Goal: Find specific page/section

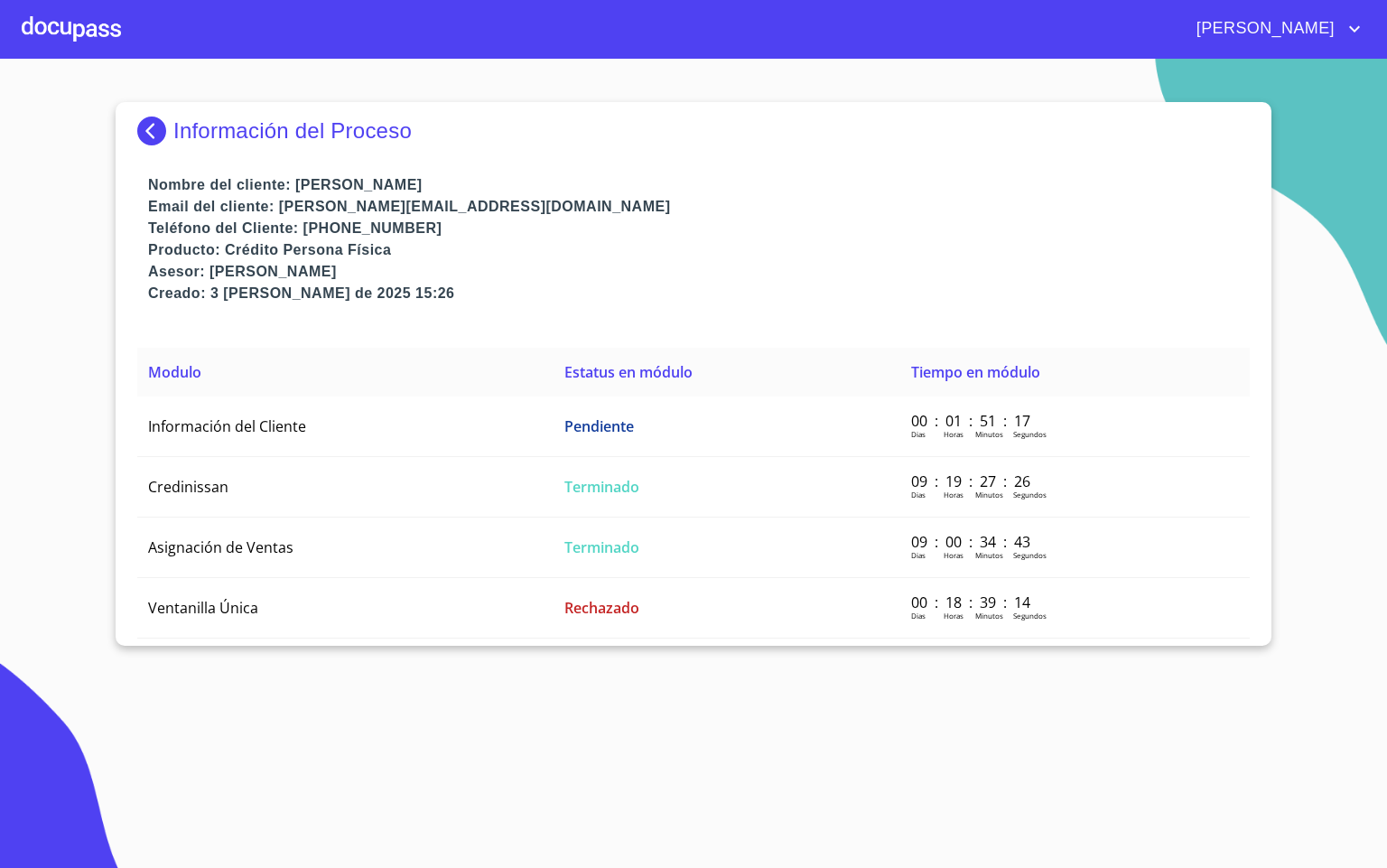
drag, startPoint x: 141, startPoint y: 14, endPoint x: 95, endPoint y: 38, distance: 51.9
click at [135, 15] on div "[PERSON_NAME]" at bounding box center [743, 29] width 1245 height 29
click at [91, 38] on div at bounding box center [72, 29] width 100 height 58
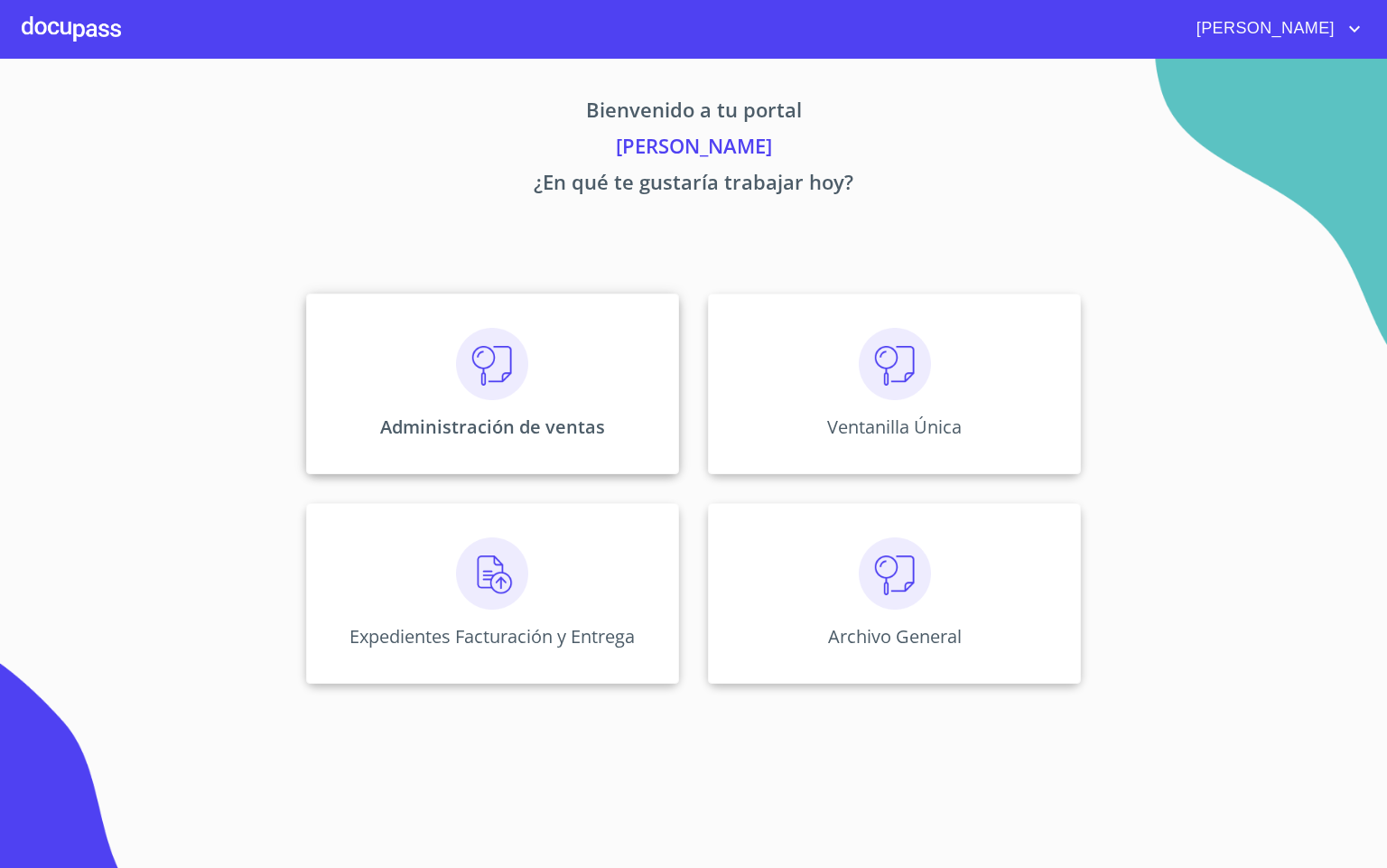
click at [503, 361] on img at bounding box center [493, 364] width 73 height 73
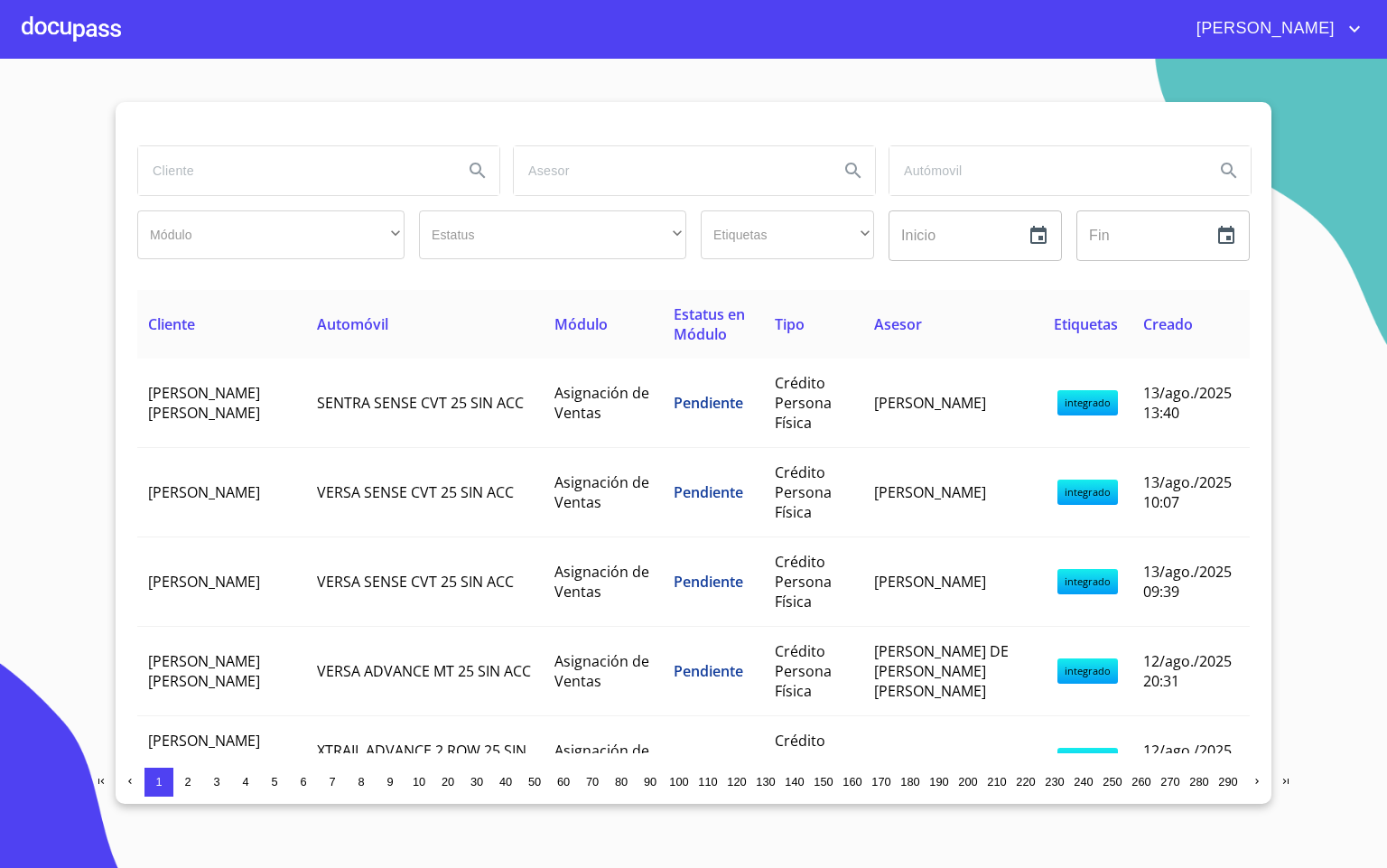
click at [325, 158] on input "search" at bounding box center [293, 171] width 310 height 49
type input "[PERSON_NAME]"
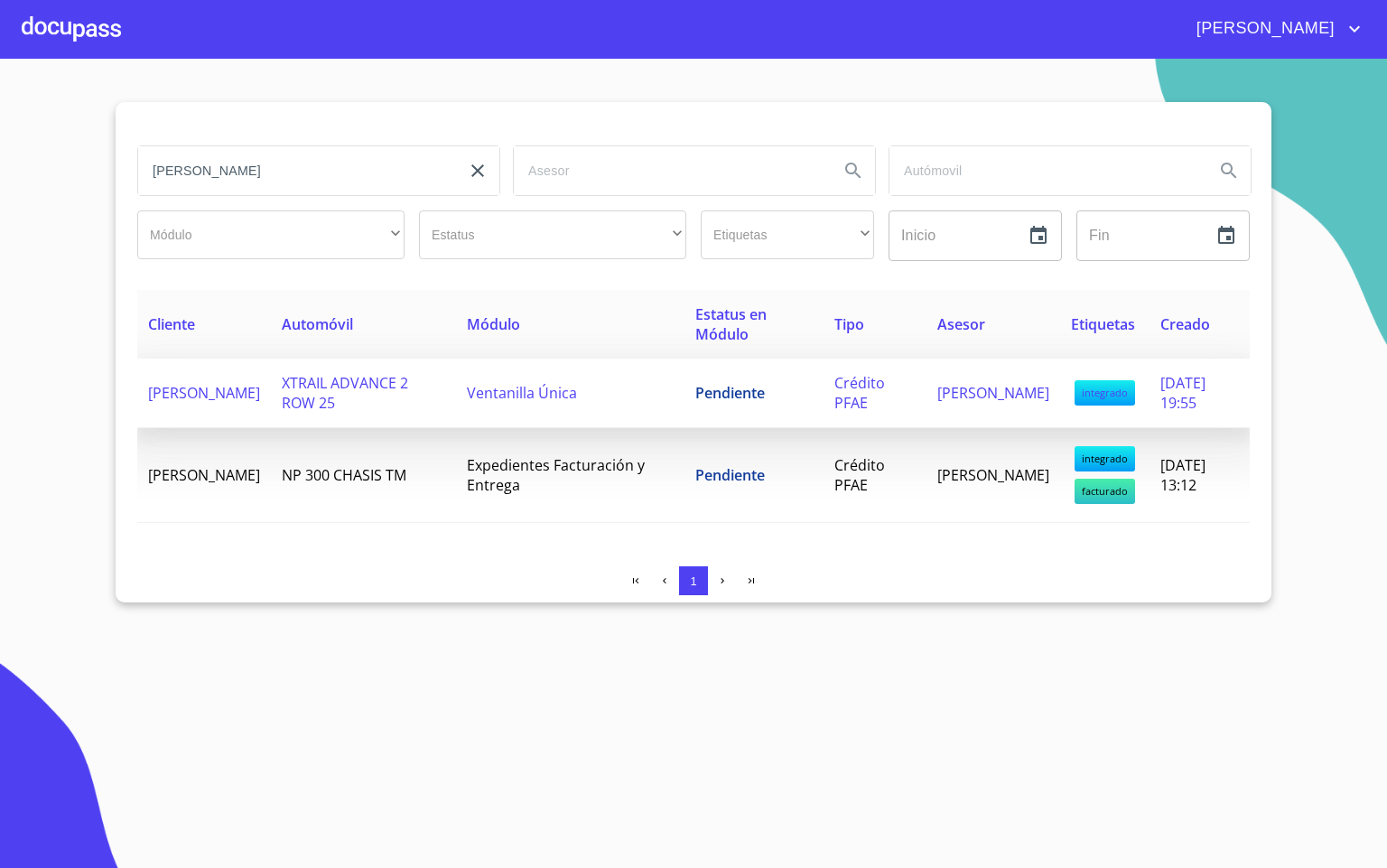
click at [356, 398] on td "XTRAIL ADVANCE 2 ROW 25" at bounding box center [364, 393] width 185 height 70
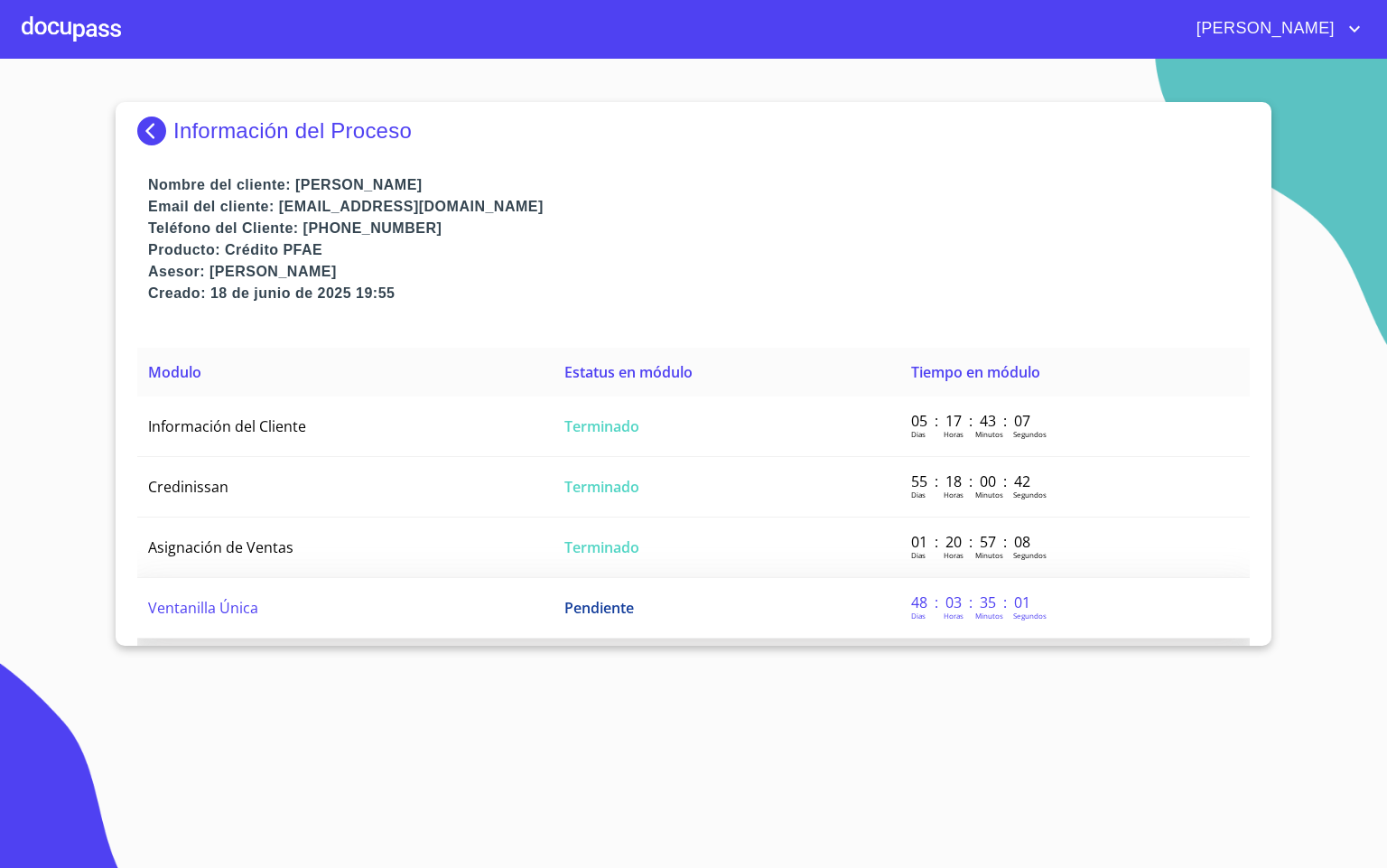
click at [448, 607] on td "Ventanilla Única" at bounding box center [345, 608] width 416 height 61
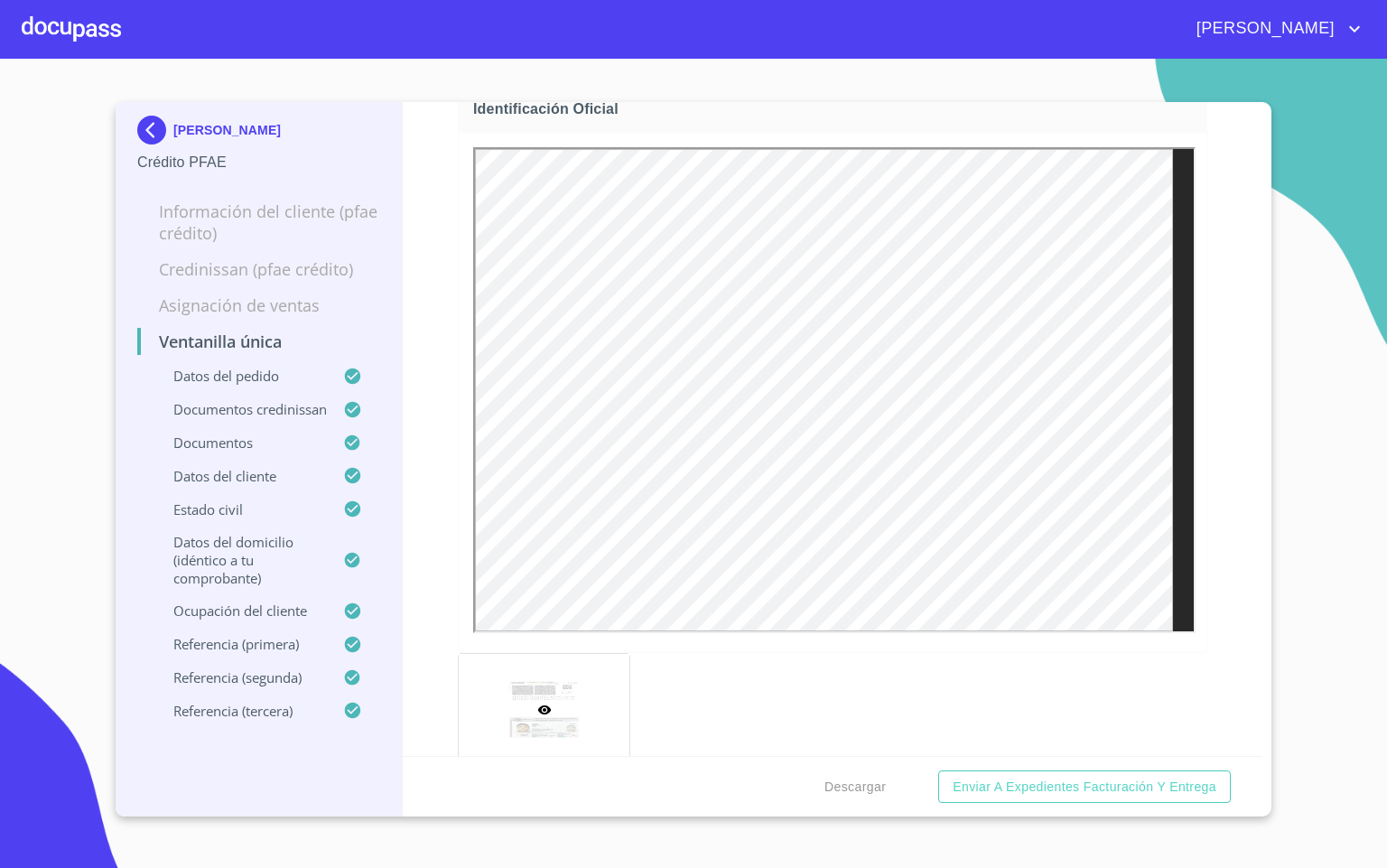
scroll to position [1084, 0]
